Goal: Register for event/course

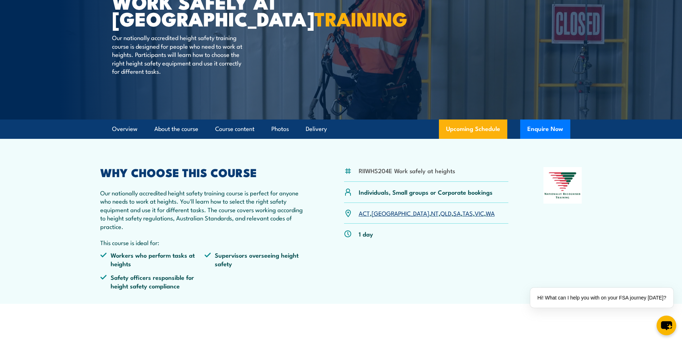
scroll to position [107, 0]
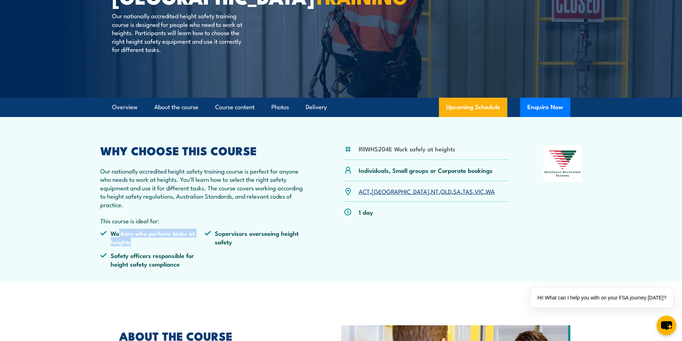
drag, startPoint x: 119, startPoint y: 234, endPoint x: 188, endPoint y: 242, distance: 70.0
click at [188, 242] on li "Workers who perform tasks at heights" at bounding box center [152, 237] width 105 height 17
drag, startPoint x: 218, startPoint y: 234, endPoint x: 298, endPoint y: 242, distance: 80.6
click at [298, 242] on li "Supervisors overseeing height safety" at bounding box center [257, 237] width 105 height 17
click at [376, 250] on div "RIIWHS204E Work safely at heights Individuals, Small groups or Corporate bookin…" at bounding box center [426, 209] width 165 height 128
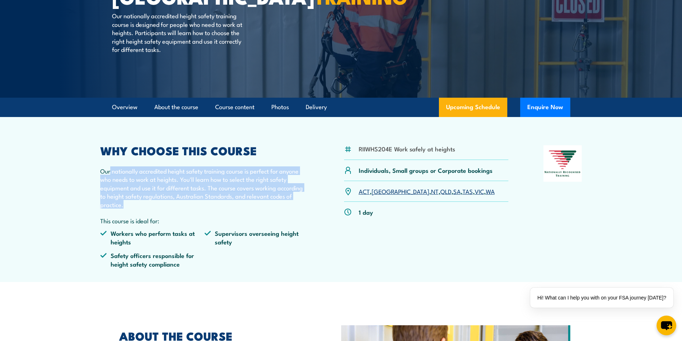
drag, startPoint x: 110, startPoint y: 172, endPoint x: 304, endPoint y: 201, distance: 197.0
click at [304, 201] on p "Our nationally accredited height safety training course is perfect for anyone w…" at bounding box center [204, 188] width 209 height 42
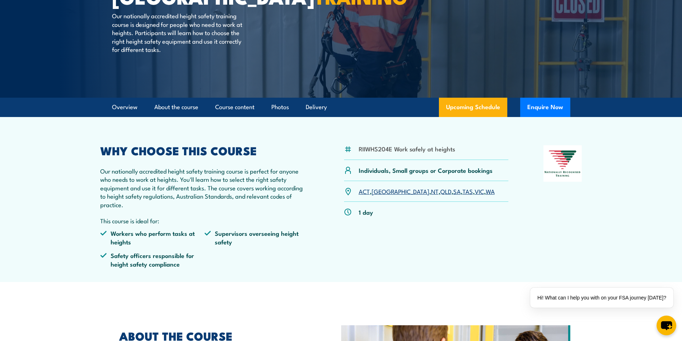
click at [399, 258] on div "RIIWHS204E Work safely at heights Individuals, Small groups or Corporate bookin…" at bounding box center [426, 209] width 165 height 128
click at [276, 108] on link "Photos" at bounding box center [280, 107] width 18 height 19
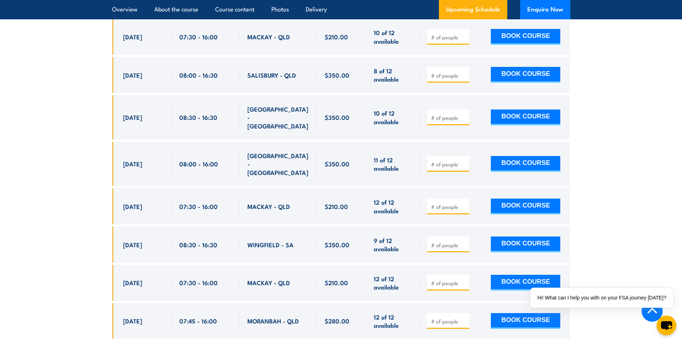
scroll to position [1565, 0]
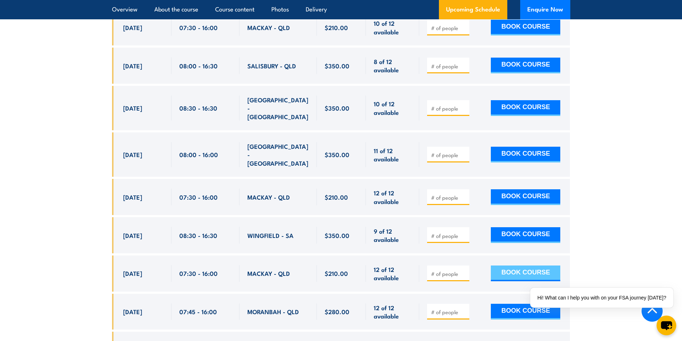
click at [532, 266] on button "BOOK COURSE" at bounding box center [525, 274] width 69 height 16
type input "1"
click at [521, 266] on button "BOOK COURSE" at bounding box center [525, 274] width 69 height 16
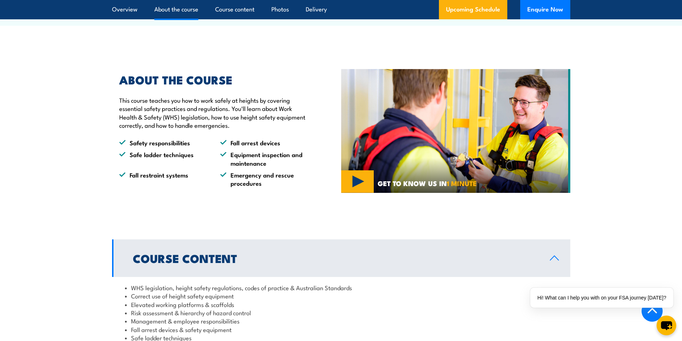
scroll to position [280, 0]
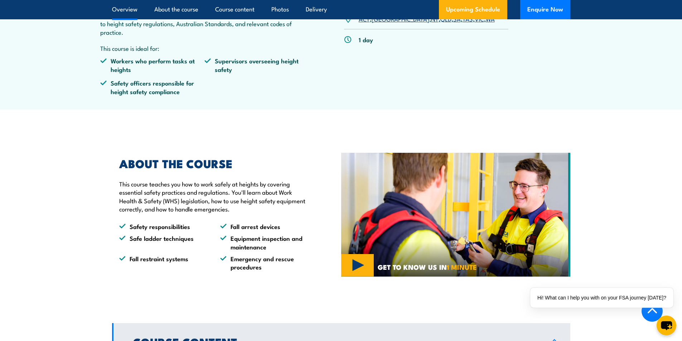
click at [356, 271] on img at bounding box center [455, 215] width 229 height 124
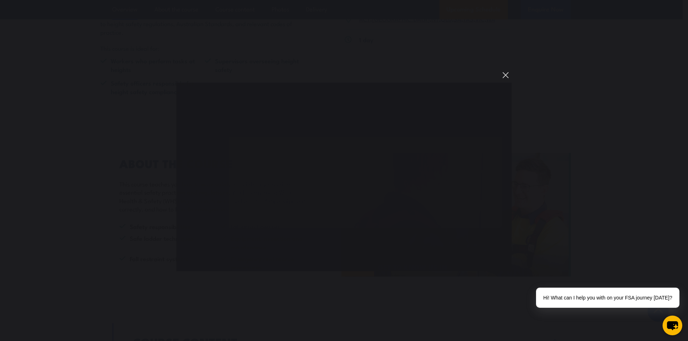
click at [506, 76] on button "You can close this modal content with the ESC key" at bounding box center [505, 75] width 12 height 12
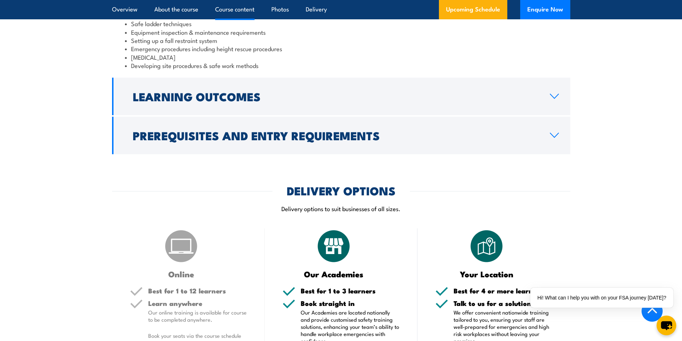
scroll to position [645, 0]
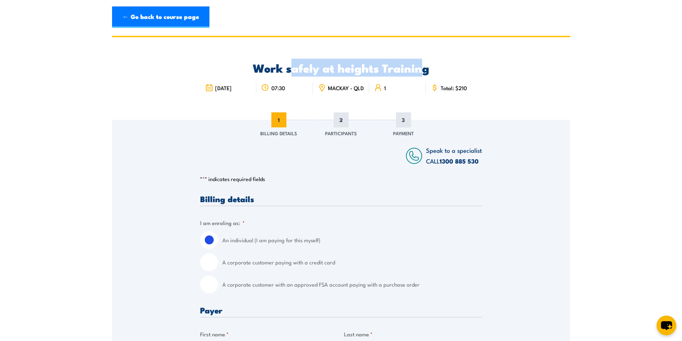
drag, startPoint x: 293, startPoint y: 68, endPoint x: 423, endPoint y: 62, distance: 130.8
click at [423, 63] on h2 "Work safely at heights Training" at bounding box center [341, 68] width 282 height 10
click at [496, 97] on div "Work safely at heights Training 10 November 2025 07:30 1" at bounding box center [341, 78] width 458 height 83
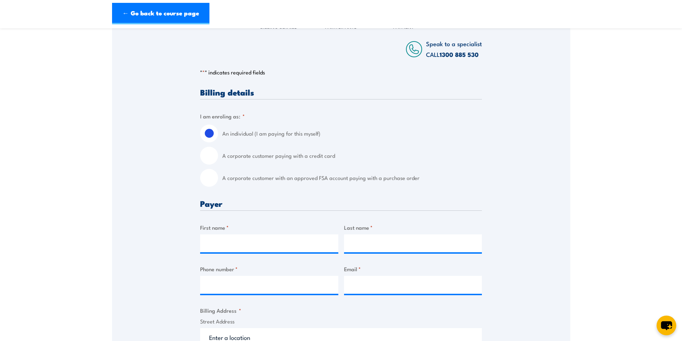
scroll to position [107, 0]
click at [290, 246] on input "First name *" at bounding box center [269, 243] width 138 height 18
type input "hashif"
click at [359, 247] on input "Last name *" at bounding box center [413, 243] width 138 height 18
type input "Nalakath odavil"
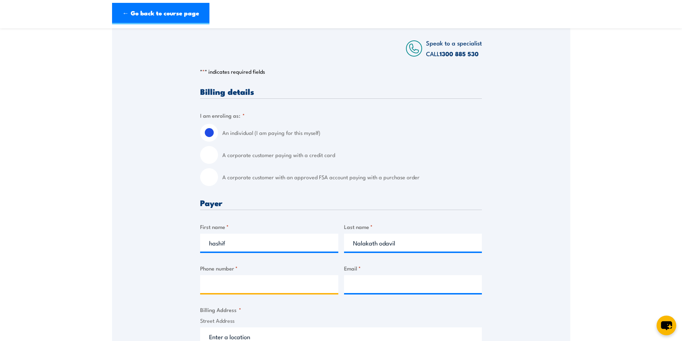
click at [283, 287] on input "Phone number *" at bounding box center [269, 284] width 138 height 18
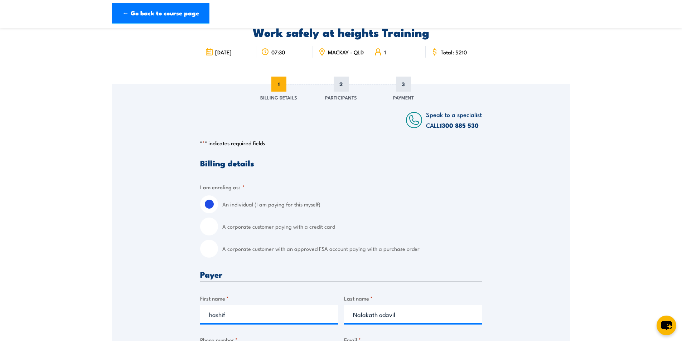
scroll to position [0, 0]
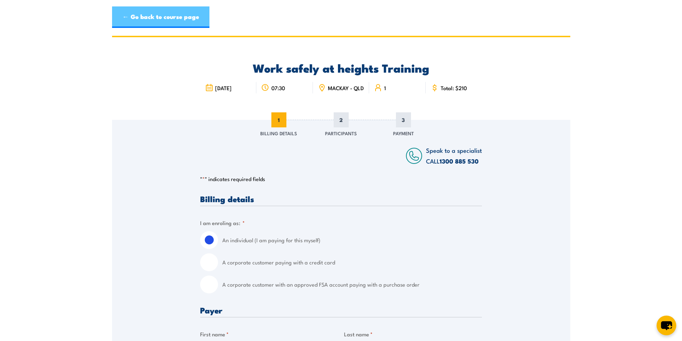
click at [124, 21] on link "← Go back to course page" at bounding box center [160, 16] width 97 height 21
